Goal: Information Seeking & Learning: Learn about a topic

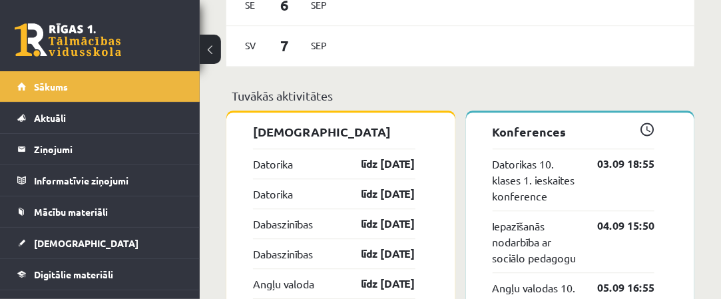
scroll to position [1064, 0]
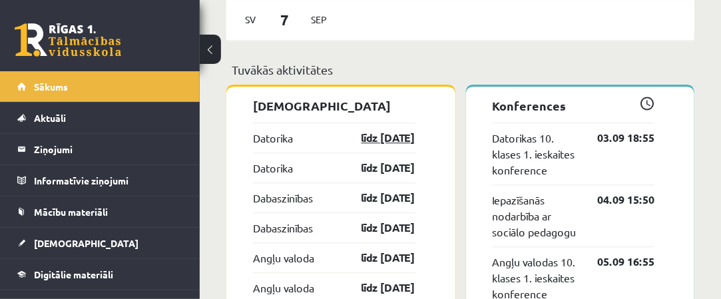
click at [393, 130] on link "līdz 15.09.25" at bounding box center [376, 138] width 77 height 16
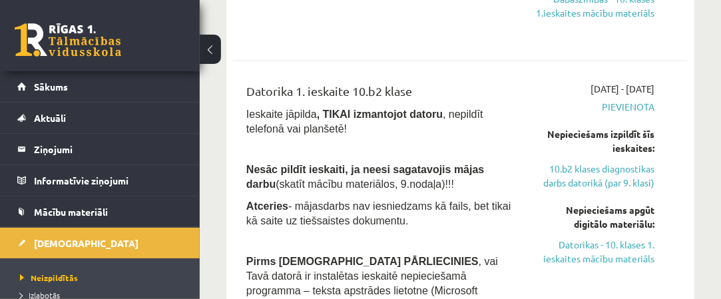
scroll to position [67, 0]
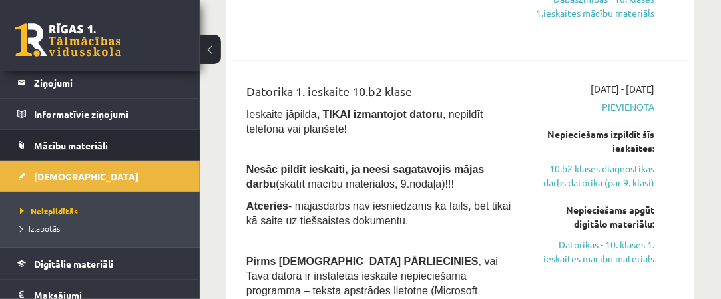
click at [95, 148] on span "Mācību materiāli" at bounding box center [71, 145] width 74 height 12
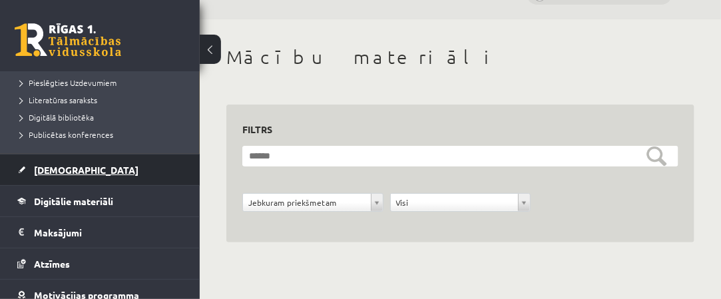
scroll to position [200, 0]
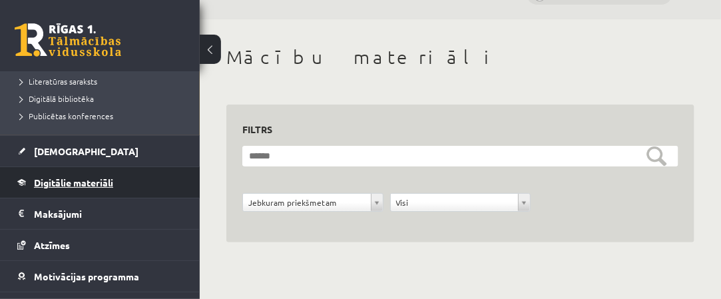
click at [97, 187] on link "Digitālie materiāli" at bounding box center [100, 182] width 166 height 31
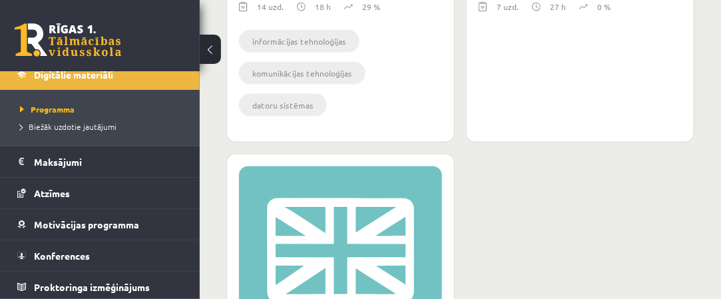
scroll to position [697, 0]
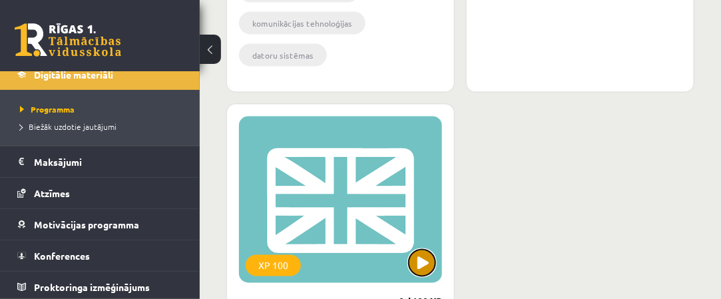
click at [418, 259] on button at bounding box center [422, 262] width 27 height 27
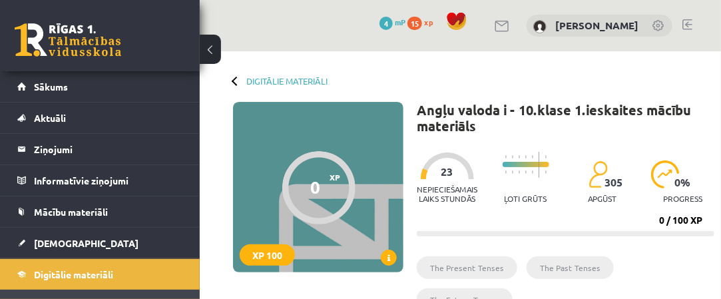
click at [218, 46] on button at bounding box center [210, 49] width 21 height 29
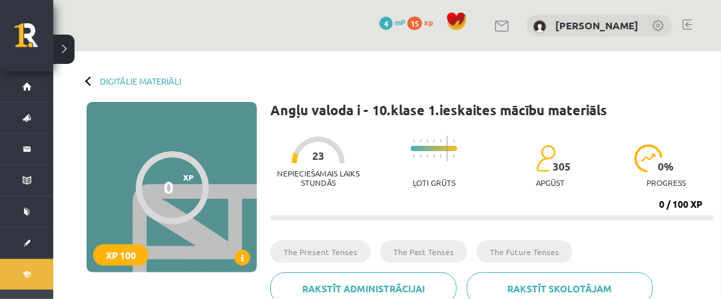
click at [81, 75] on div "Digitālie materiāli 0 XP XP 100 0 / 100 XP Angļu valoda i - 10.klase 1.ieskaite…" at bounding box center [386, 185] width 667 height 269
click at [86, 81] on div at bounding box center [89, 80] width 9 height 9
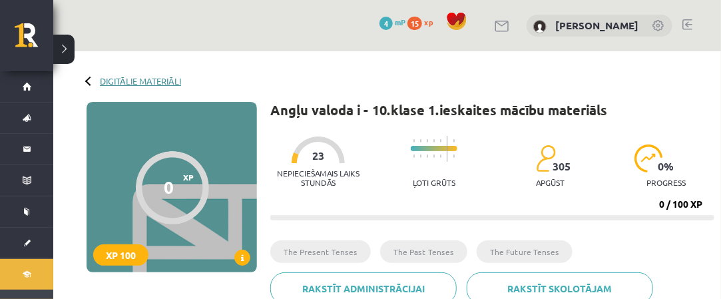
click at [144, 80] on link "Digitālie materiāli" at bounding box center [140, 81] width 81 height 10
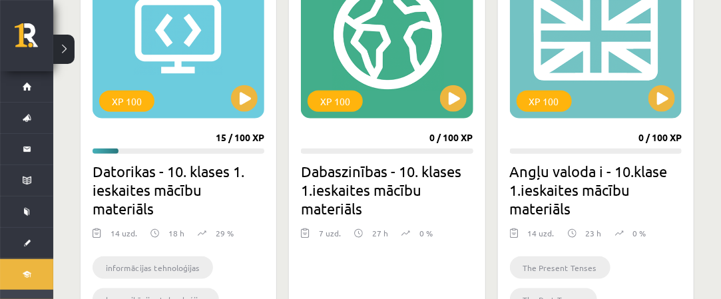
scroll to position [466, 0]
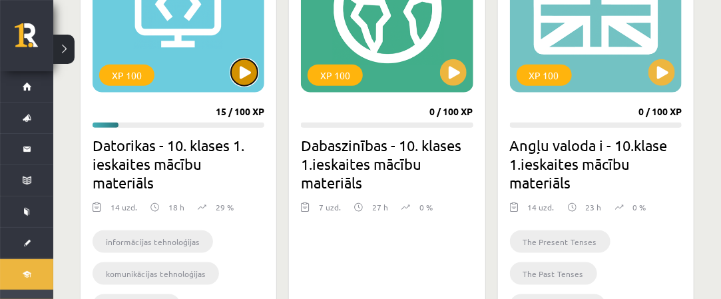
click at [243, 74] on button at bounding box center [244, 72] width 27 height 27
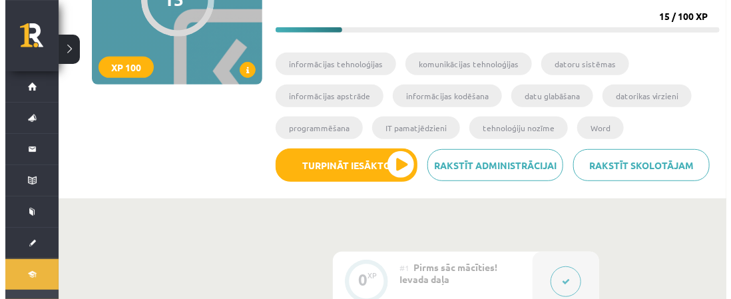
scroll to position [266, 0]
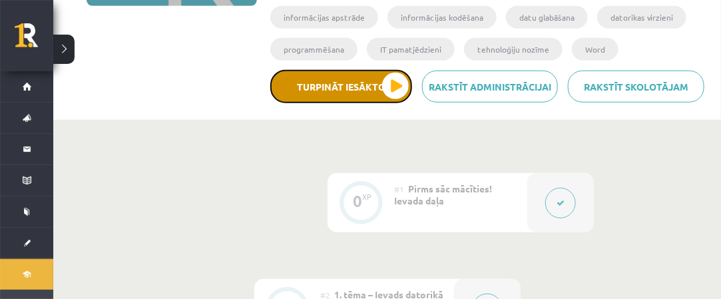
click at [400, 85] on button "Turpināt iesākto" at bounding box center [341, 86] width 142 height 33
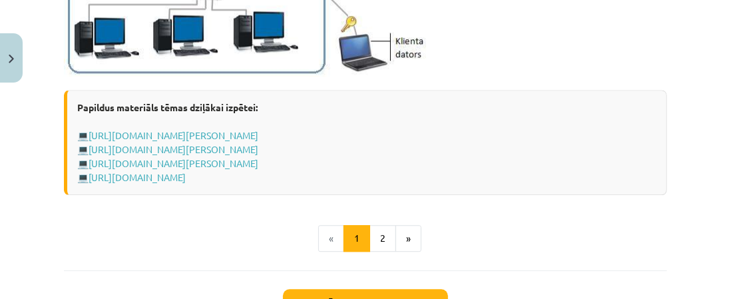
scroll to position [1730, 0]
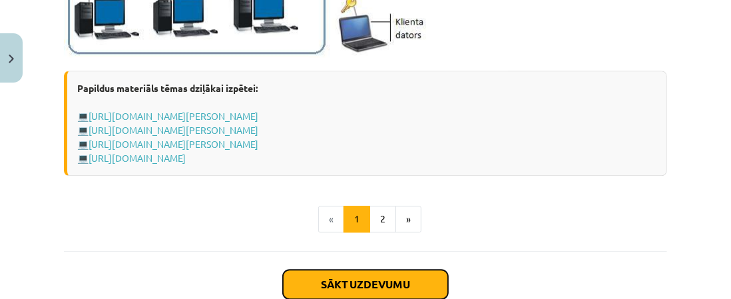
click at [353, 286] on button "Sākt uzdevumu" at bounding box center [365, 283] width 165 height 29
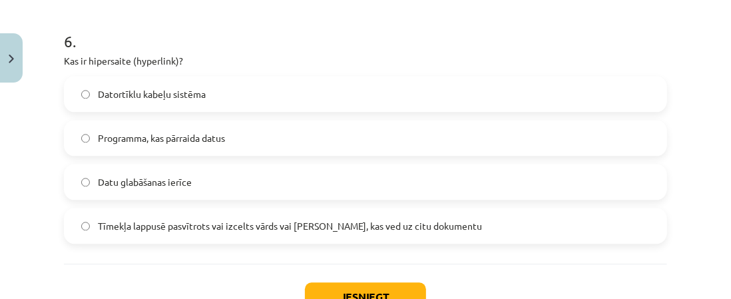
scroll to position [1630, 0]
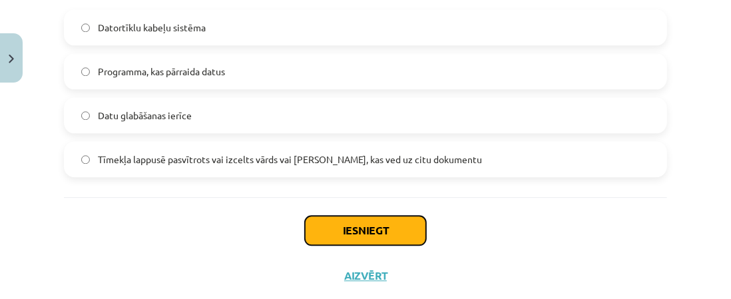
click at [357, 236] on button "Iesniegt" at bounding box center [365, 230] width 121 height 29
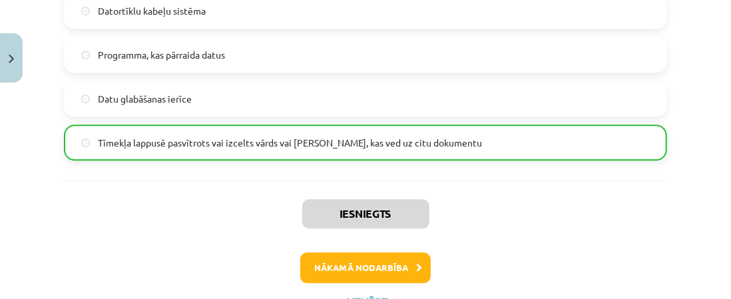
scroll to position [1697, 0]
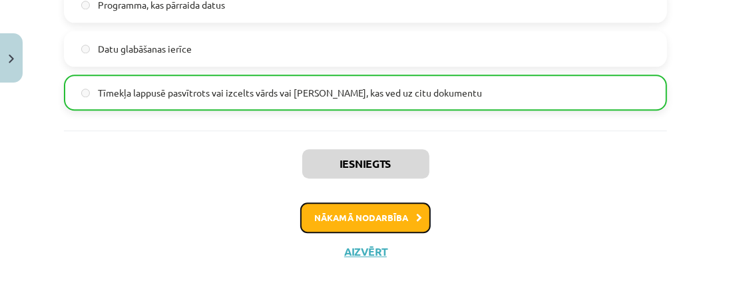
click at [357, 217] on button "Nākamā nodarbība" at bounding box center [365, 217] width 130 height 31
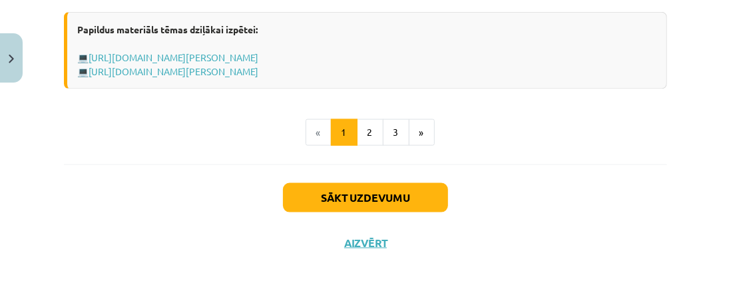
scroll to position [935, 0]
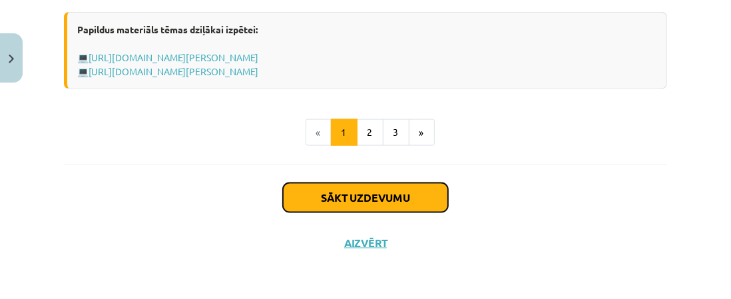
click at [367, 198] on button "Sākt uzdevumu" at bounding box center [365, 197] width 165 height 29
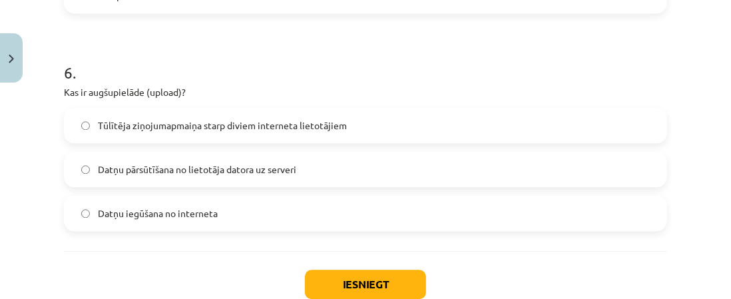
scroll to position [1507, 0]
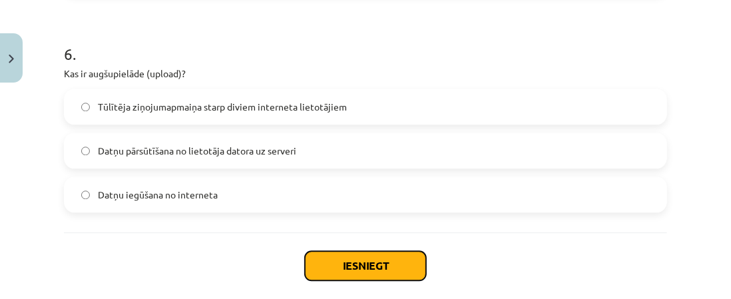
click at [350, 268] on button "Iesniegt" at bounding box center [365, 265] width 121 height 29
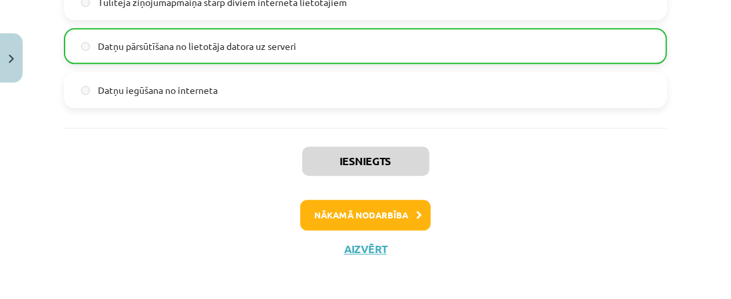
scroll to position [1615, 0]
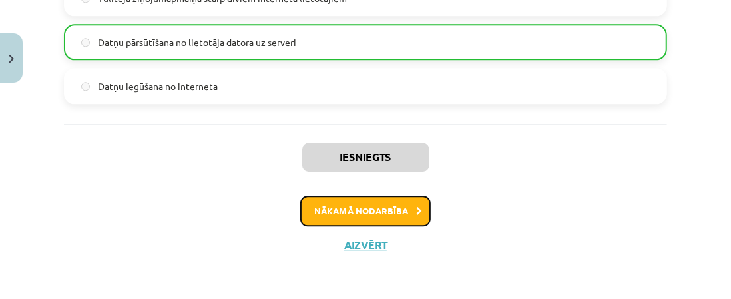
click at [386, 208] on button "Nākamā nodarbība" at bounding box center [365, 211] width 130 height 31
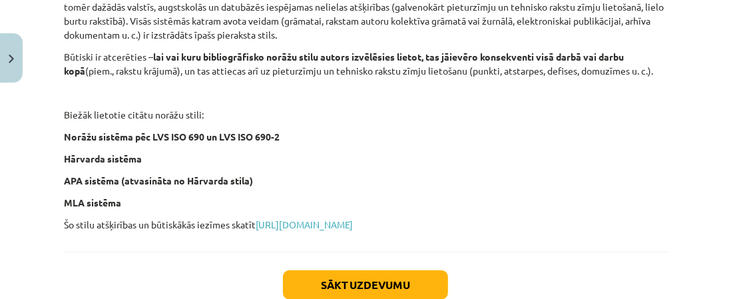
scroll to position [665, 0]
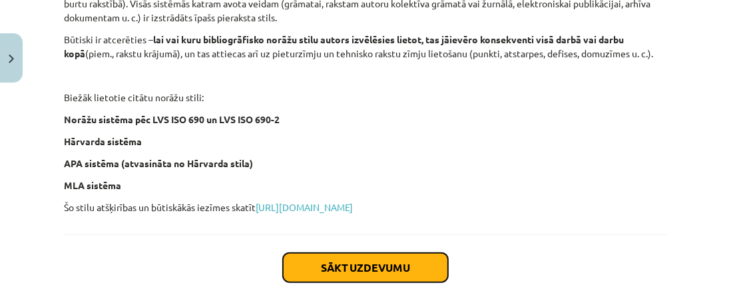
click at [373, 277] on button "Sākt uzdevumu" at bounding box center [365, 267] width 165 height 29
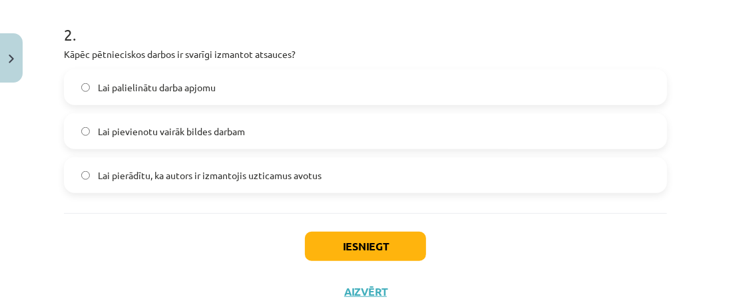
scroll to position [499, 0]
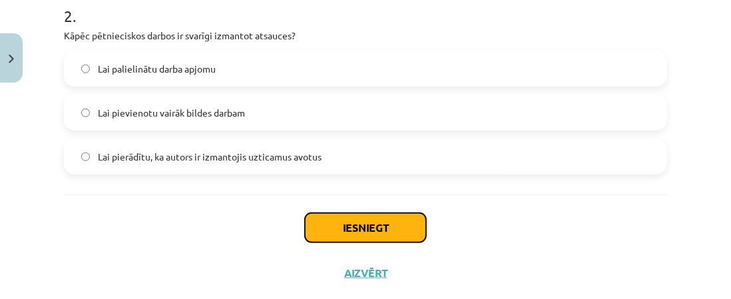
click at [343, 229] on button "Iesniegt" at bounding box center [365, 227] width 121 height 29
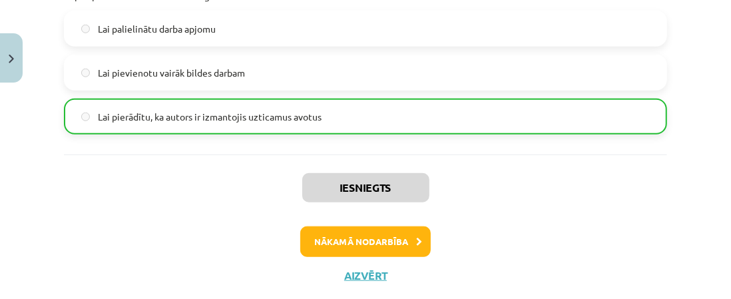
scroll to position [570, 0]
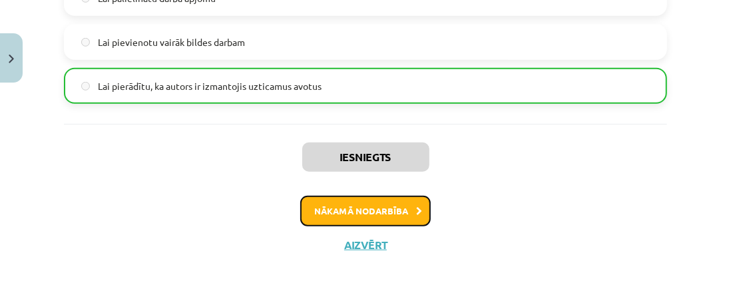
click at [378, 207] on button "Nākamā nodarbība" at bounding box center [365, 211] width 130 height 31
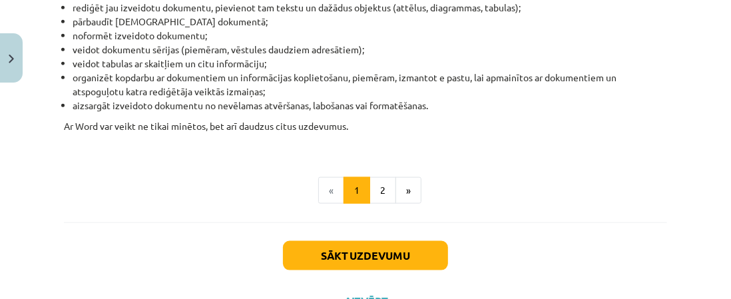
scroll to position [765, 0]
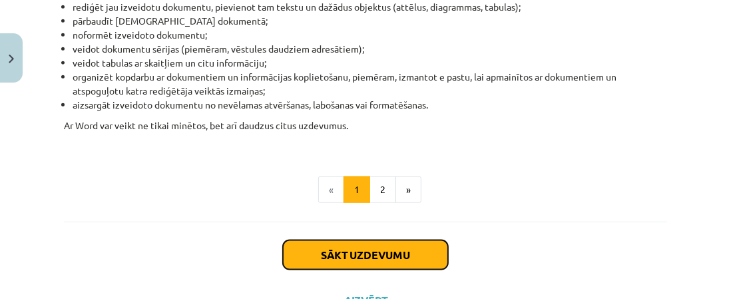
click at [375, 256] on button "Sākt uzdevumu" at bounding box center [365, 254] width 165 height 29
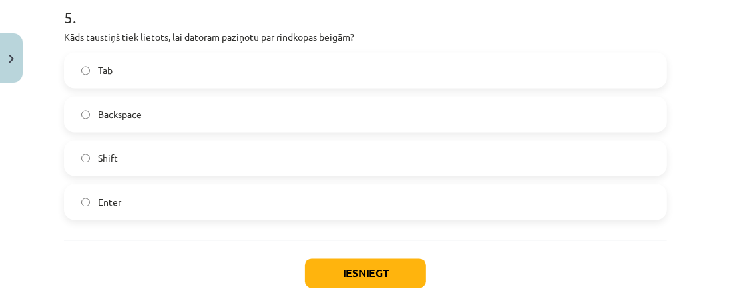
scroll to position [1356, 0]
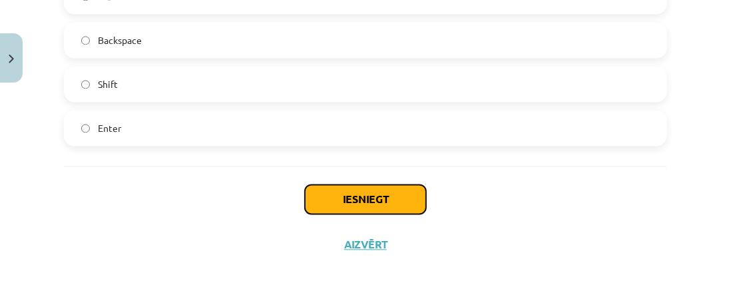
click at [373, 206] on button "Iesniegt" at bounding box center [365, 198] width 121 height 29
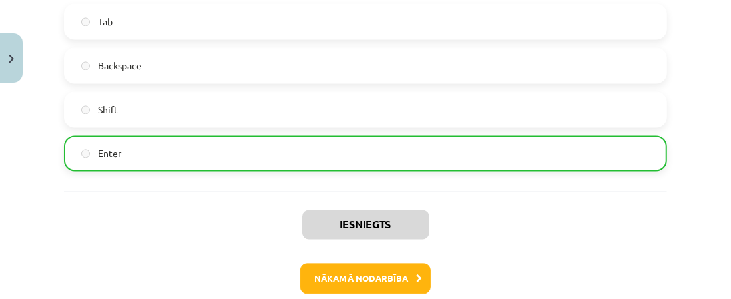
scroll to position [1398, 0]
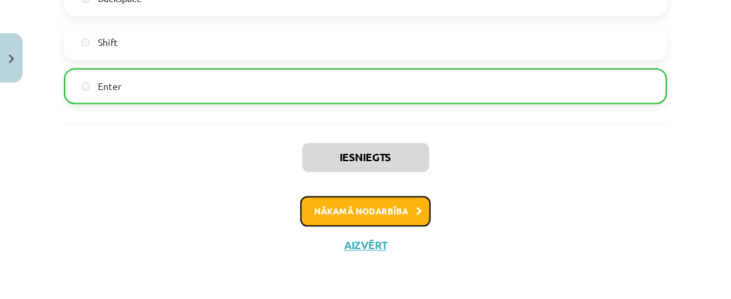
click at [345, 215] on button "Nākamā nodarbība" at bounding box center [365, 211] width 130 height 31
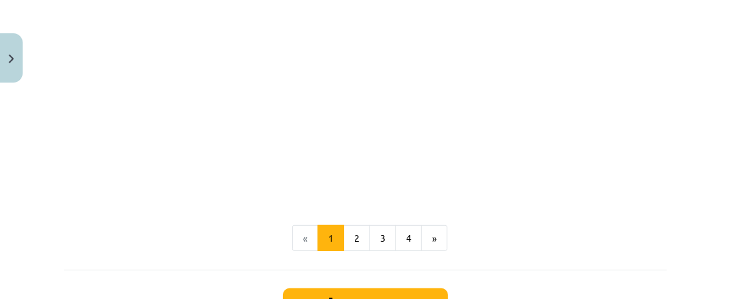
scroll to position [2794, 0]
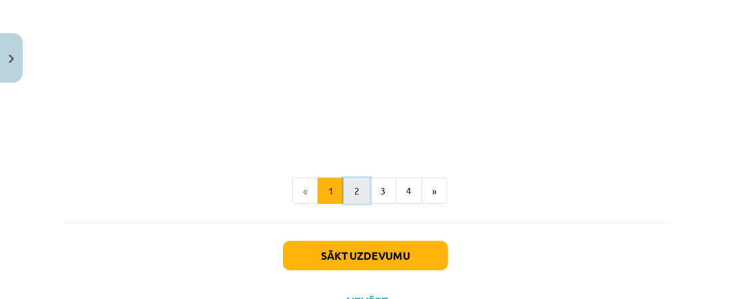
click at [353, 194] on button "2" at bounding box center [356, 191] width 27 height 27
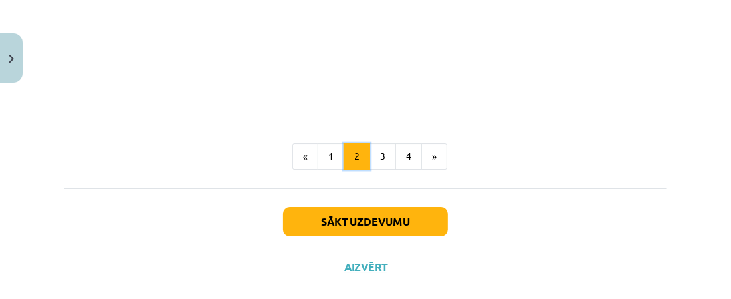
scroll to position [2241, 0]
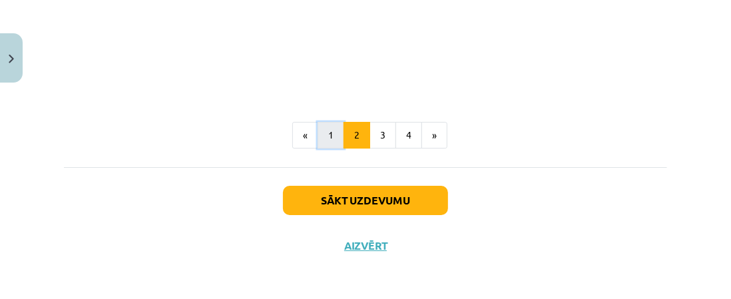
click at [326, 138] on button "1" at bounding box center [330, 135] width 27 height 27
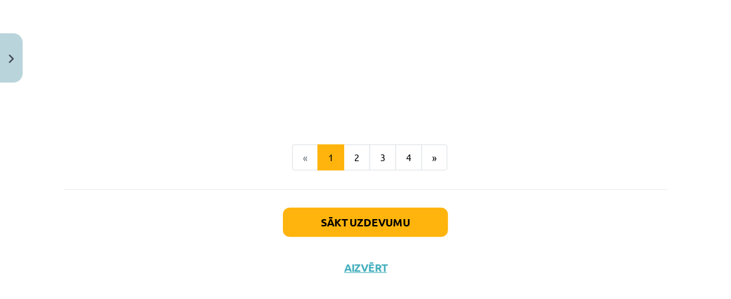
scroll to position [2849, 0]
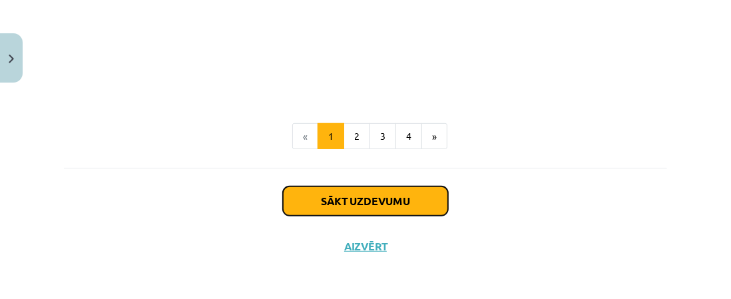
click at [378, 199] on button "Sākt uzdevumu" at bounding box center [365, 200] width 165 height 29
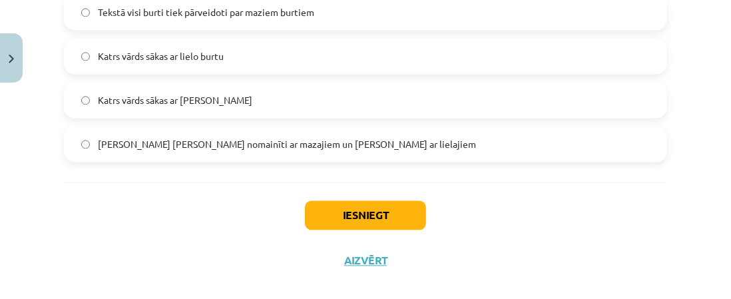
scroll to position [1412, 0]
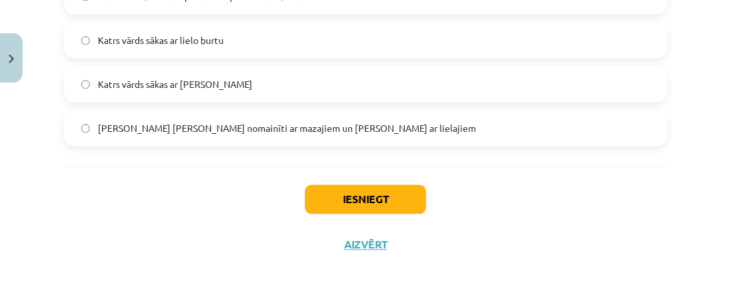
click at [85, 121] on label "[PERSON_NAME] [PERSON_NAME] nomainīti ar mazajiem un [PERSON_NAME] ar lielajiem" at bounding box center [365, 127] width 600 height 33
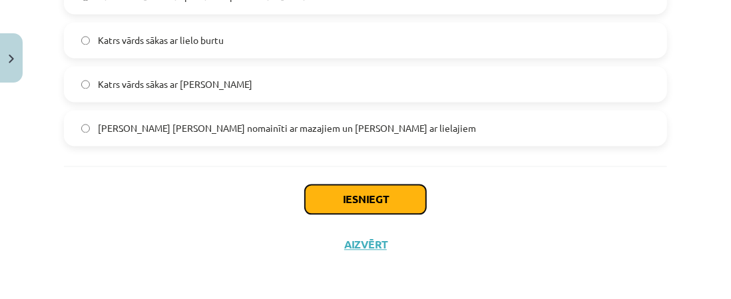
click at [334, 200] on button "Iesniegt" at bounding box center [365, 198] width 121 height 29
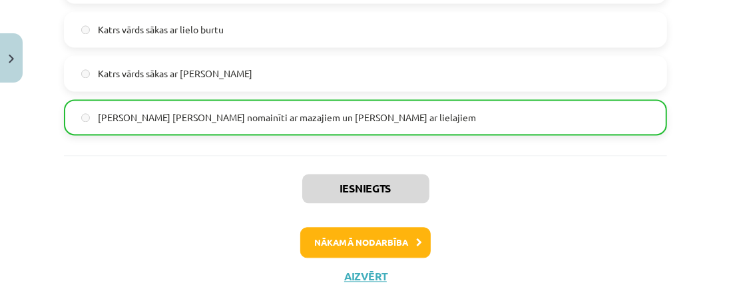
scroll to position [1454, 0]
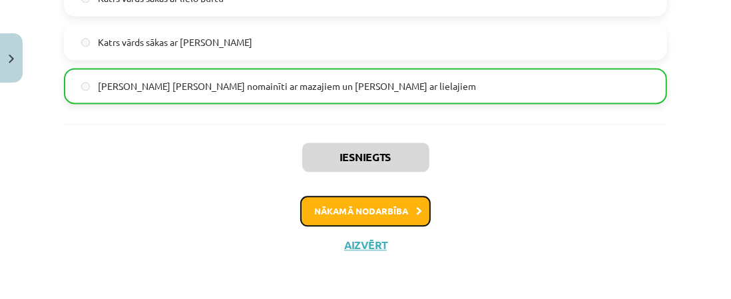
click at [363, 210] on button "Nākamā nodarbība" at bounding box center [365, 211] width 130 height 31
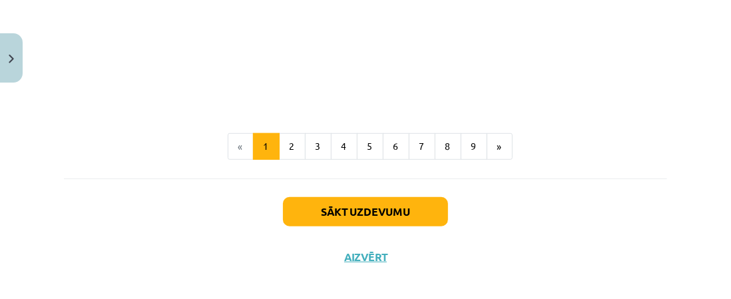
scroll to position [3000, 0]
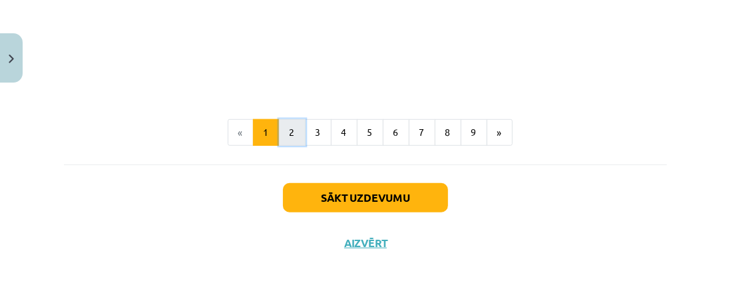
click at [294, 144] on button "2" at bounding box center [292, 132] width 27 height 27
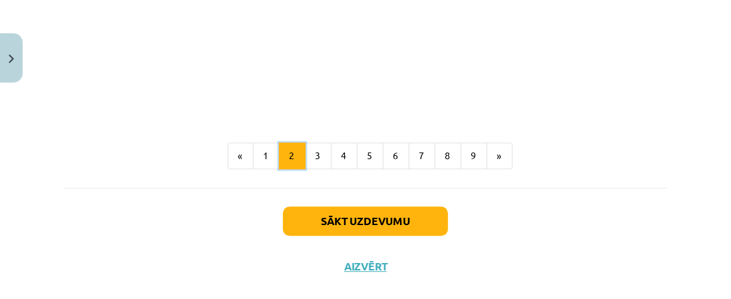
scroll to position [1808, 0]
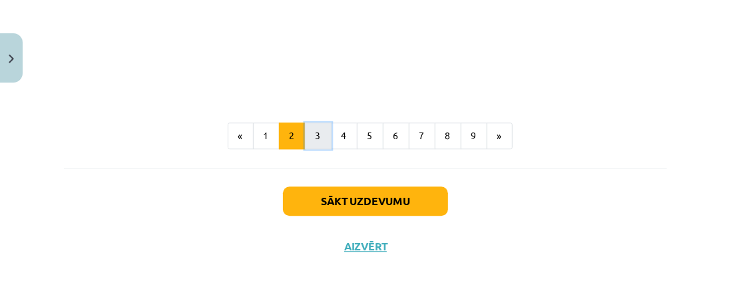
click at [313, 124] on button "3" at bounding box center [318, 135] width 27 height 27
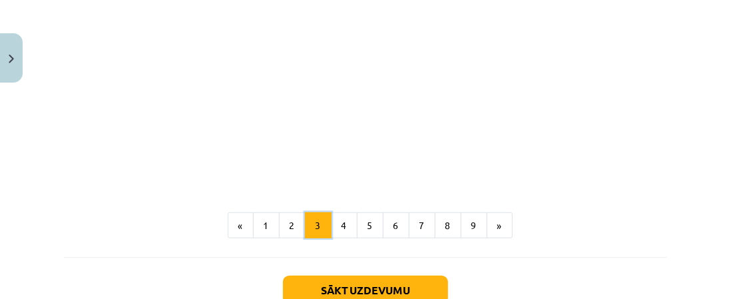
scroll to position [570, 0]
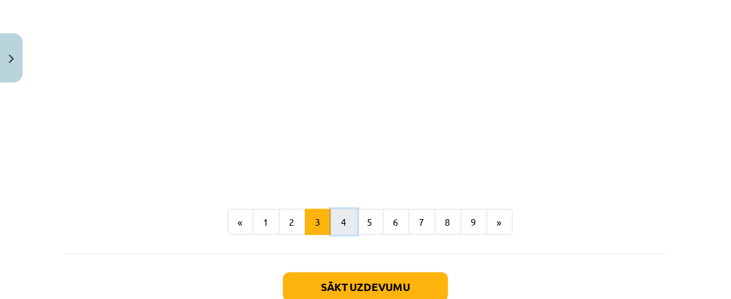
click at [339, 223] on button "4" at bounding box center [344, 222] width 27 height 27
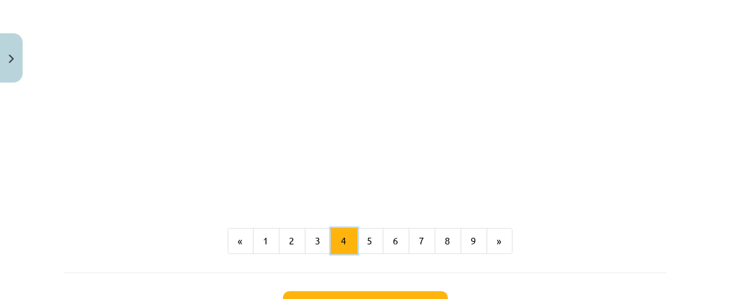
scroll to position [1435, 0]
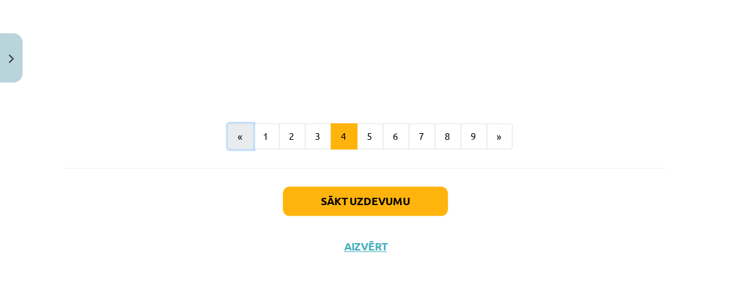
click at [247, 130] on button "«" at bounding box center [241, 136] width 26 height 27
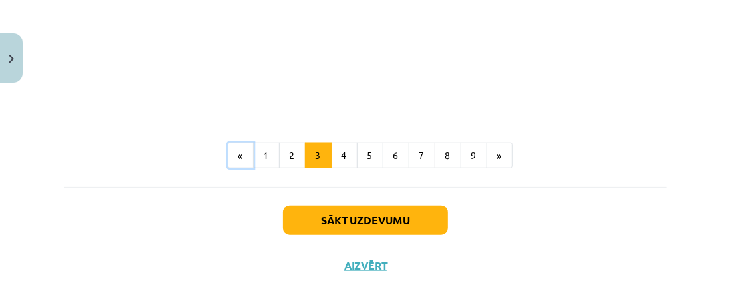
scroll to position [657, 0]
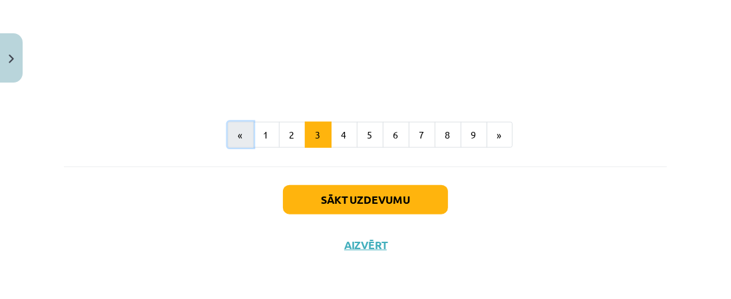
click at [242, 133] on button "«" at bounding box center [241, 135] width 26 height 27
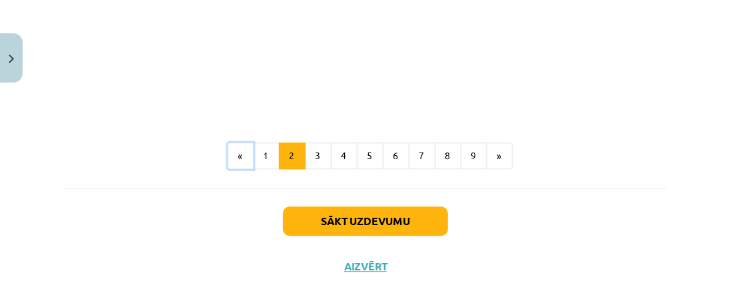
scroll to position [1808, 0]
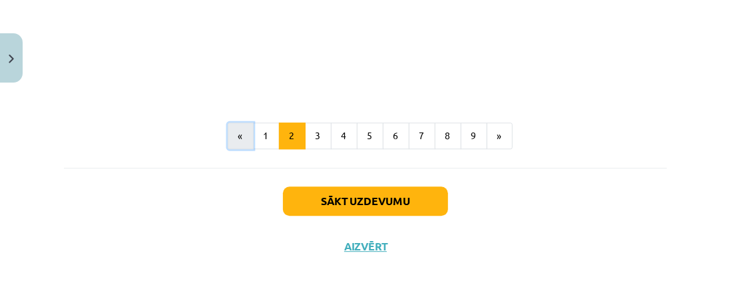
click at [237, 134] on button "«" at bounding box center [241, 135] width 26 height 27
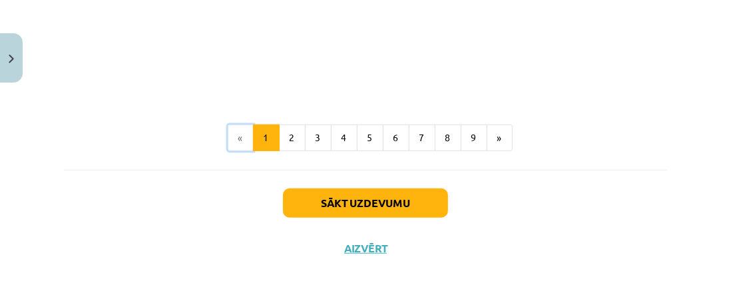
scroll to position [3000, 0]
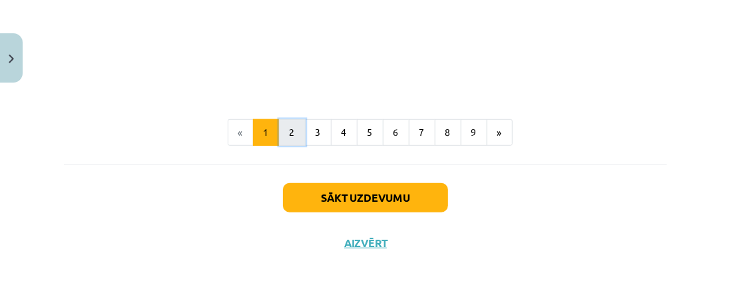
click at [291, 138] on button "2" at bounding box center [292, 132] width 27 height 27
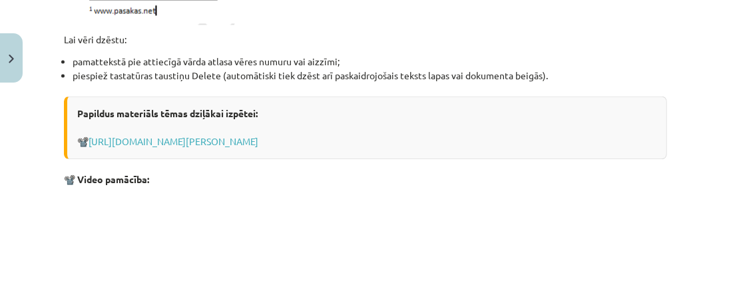
scroll to position [1808, 0]
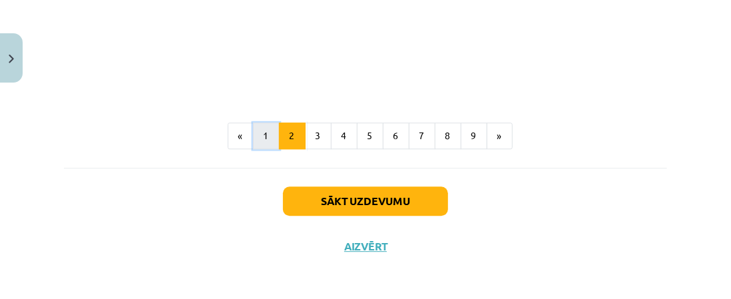
click at [269, 138] on button "1" at bounding box center [266, 135] width 27 height 27
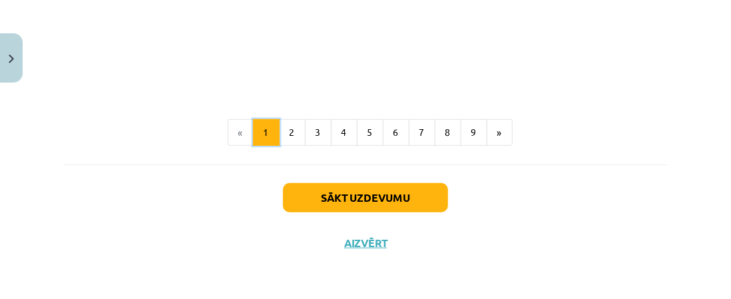
scroll to position [3000, 0]
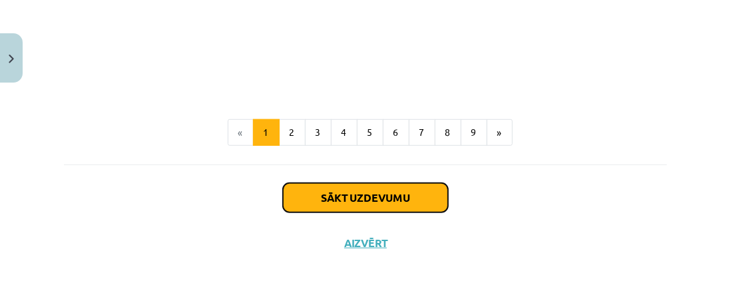
click at [366, 200] on button "Sākt uzdevumu" at bounding box center [365, 197] width 165 height 29
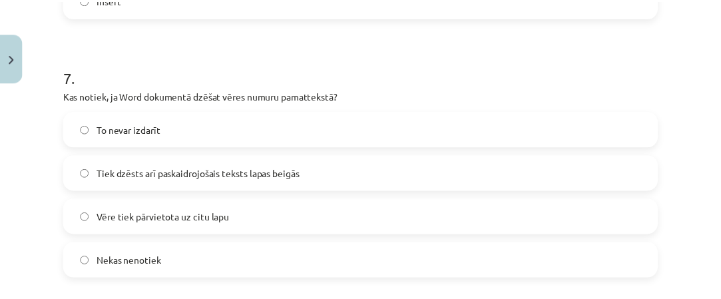
scroll to position [1835, 0]
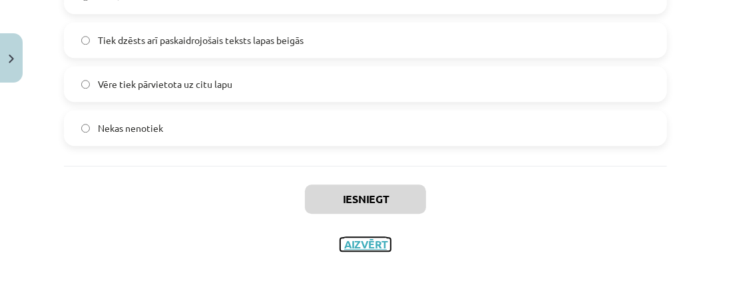
click at [357, 247] on button "Aizvērt" at bounding box center [365, 244] width 51 height 13
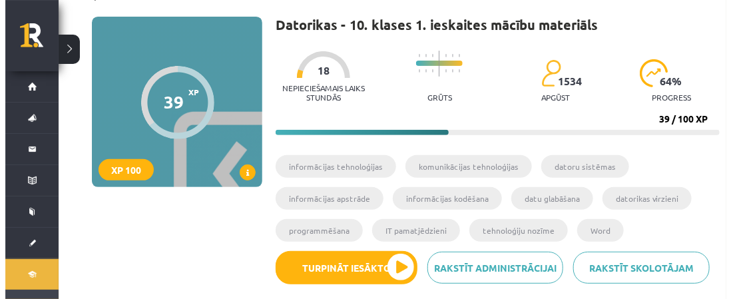
scroll to position [133, 0]
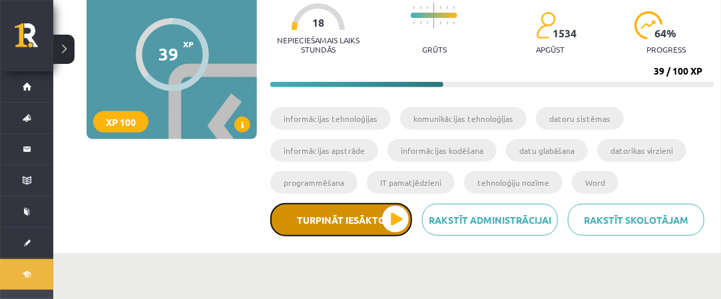
click at [406, 224] on button "Turpināt iesākto" at bounding box center [341, 219] width 142 height 33
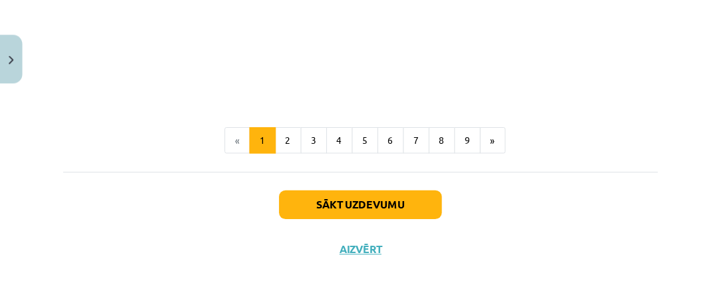
scroll to position [3000, 0]
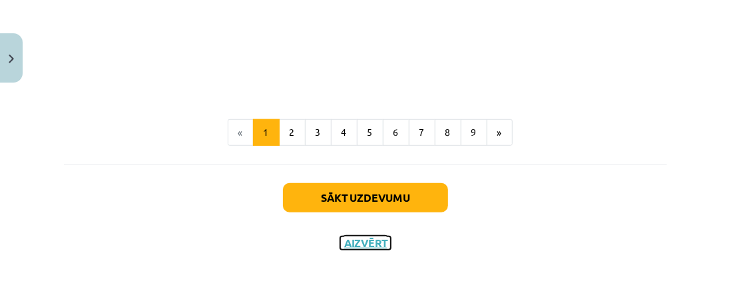
click at [370, 240] on button "Aizvērt" at bounding box center [365, 242] width 51 height 13
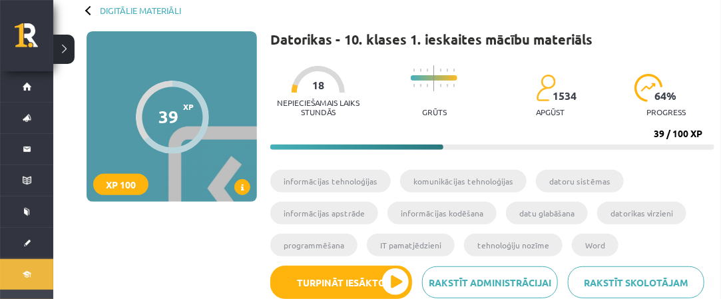
scroll to position [0, 0]
